Goal: Navigation & Orientation: Find specific page/section

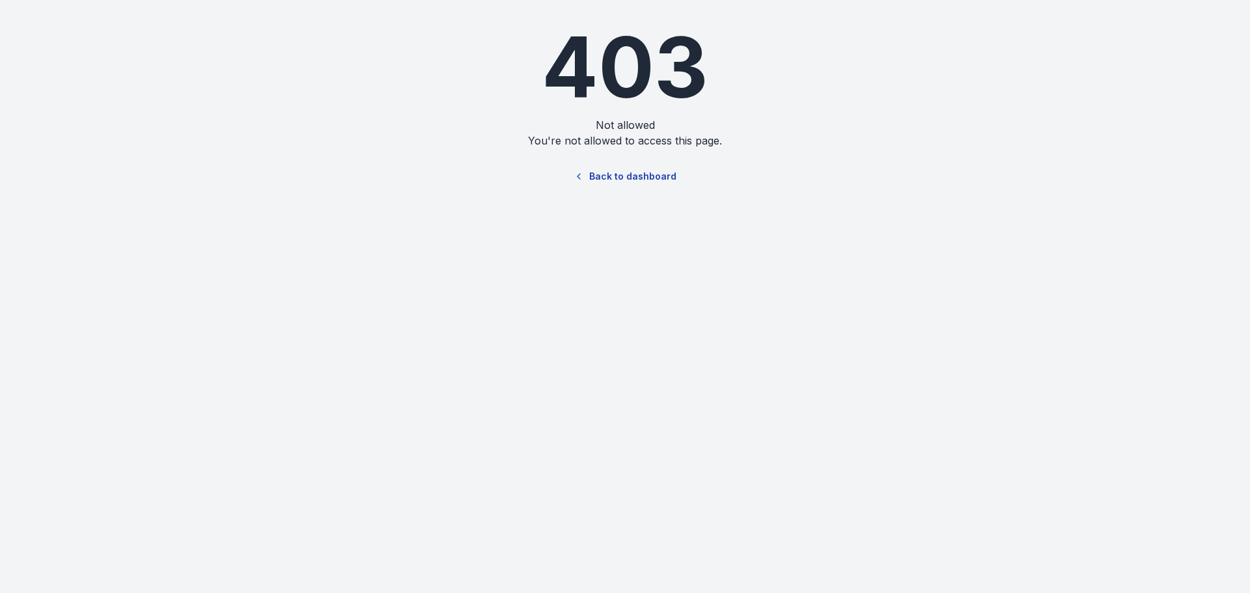
click at [593, 175] on link "Back to dashboard" at bounding box center [625, 177] width 125 height 30
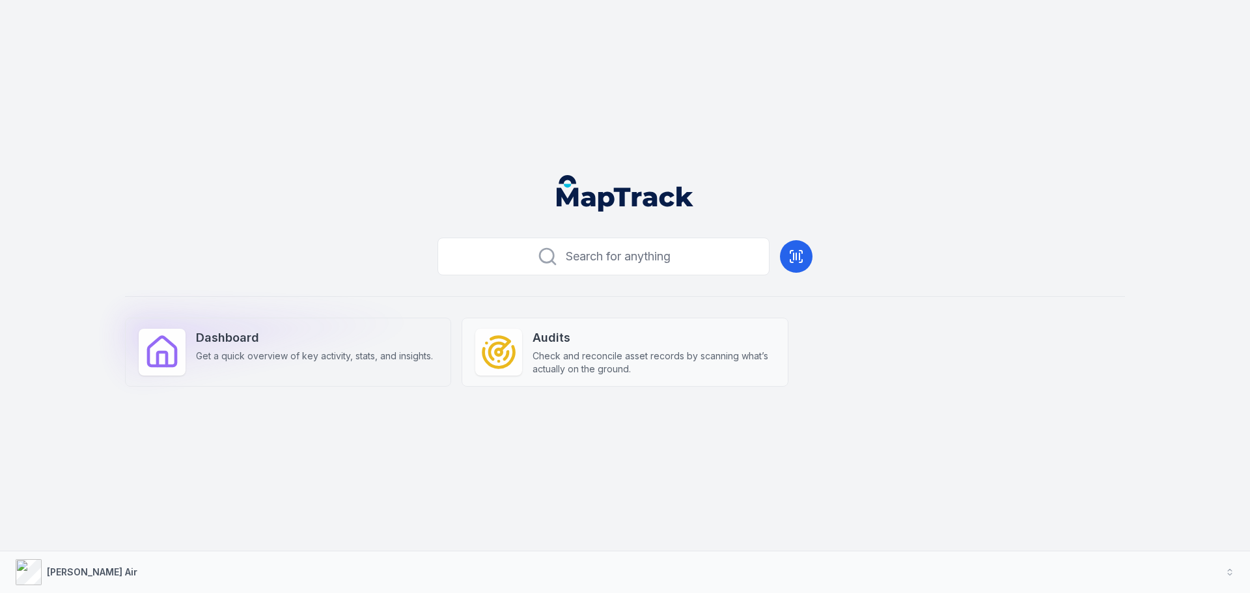
click at [272, 368] on div "Dashboard Get a quick overview of key activity, stats, and insights." at bounding box center [288, 352] width 326 height 69
